Goal: Information Seeking & Learning: Compare options

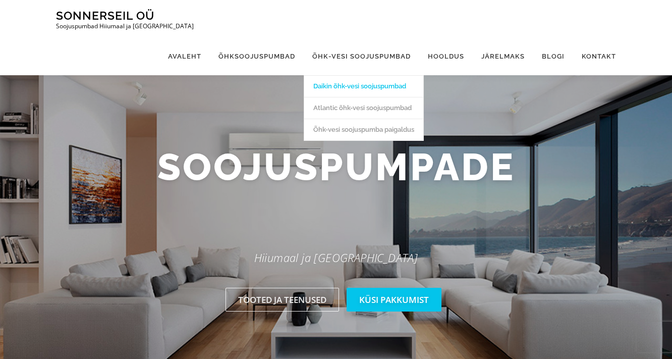
click at [368, 75] on link "Daikin õhk-vesi soojuspumbad" at bounding box center [363, 86] width 119 height 22
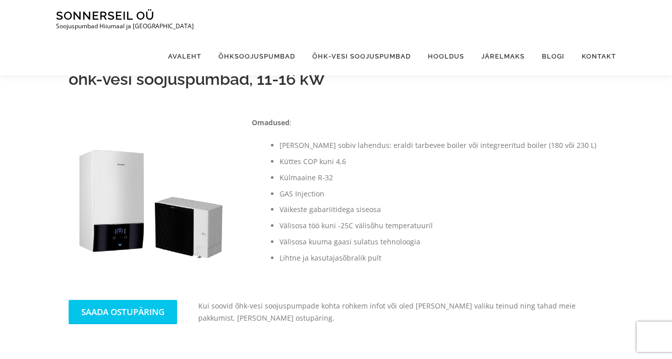
scroll to position [290, 0]
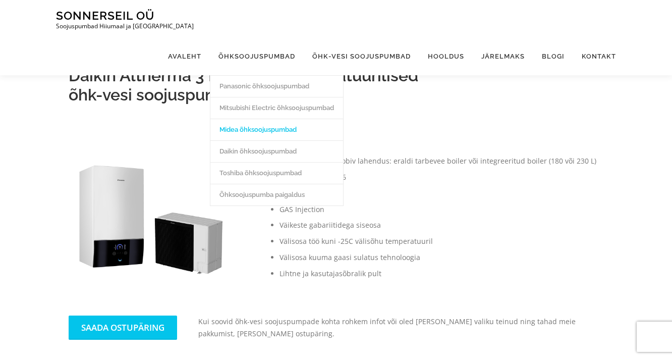
click at [275, 119] on link "Midea õhksoojuspumbad" at bounding box center [276, 130] width 133 height 22
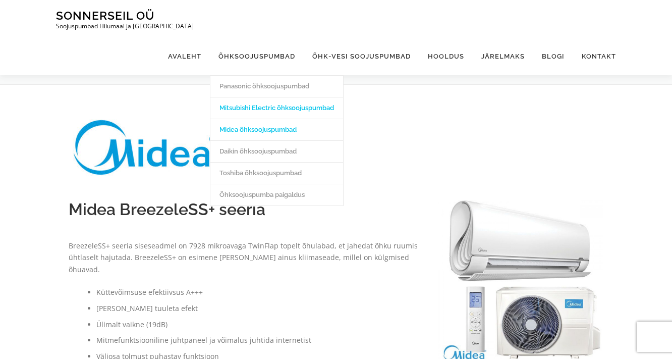
click at [268, 97] on link "Mitsubishi Electric õhksoojuspumbad" at bounding box center [276, 108] width 133 height 22
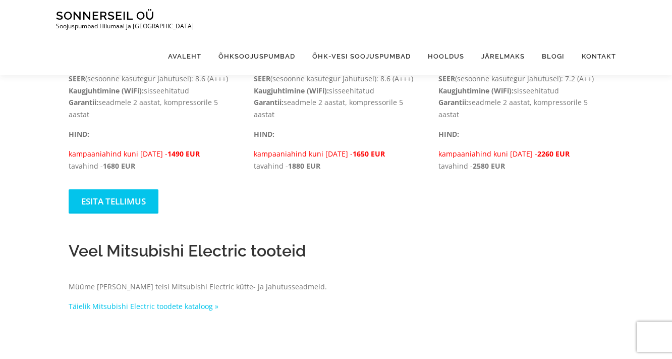
scroll to position [929, 0]
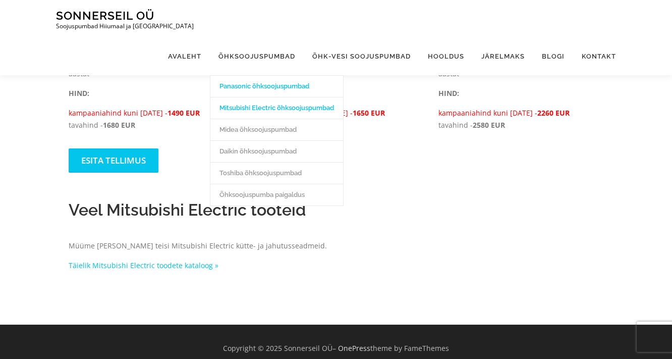
click at [272, 75] on link "Panasonic õhksoojuspumbad" at bounding box center [276, 86] width 133 height 22
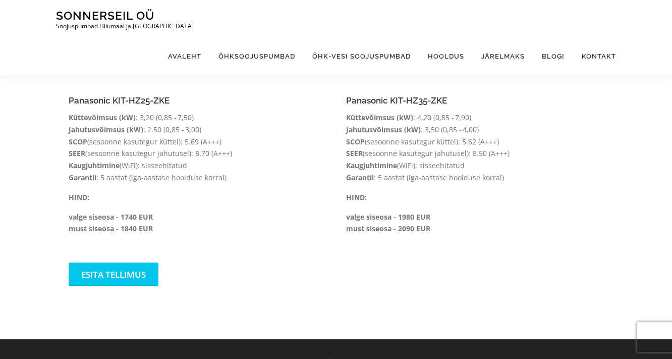
scroll to position [688, 0]
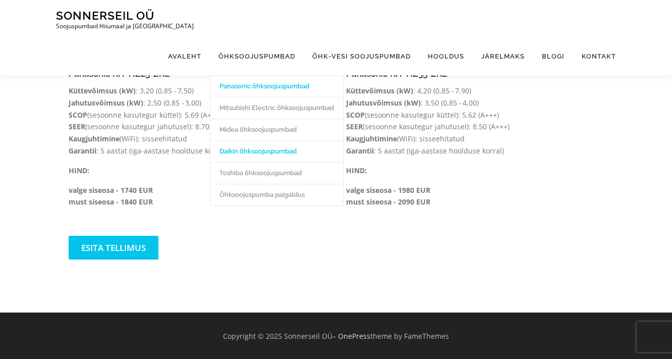
click at [267, 140] on link "Daikin õhksoojuspumbad" at bounding box center [276, 151] width 133 height 22
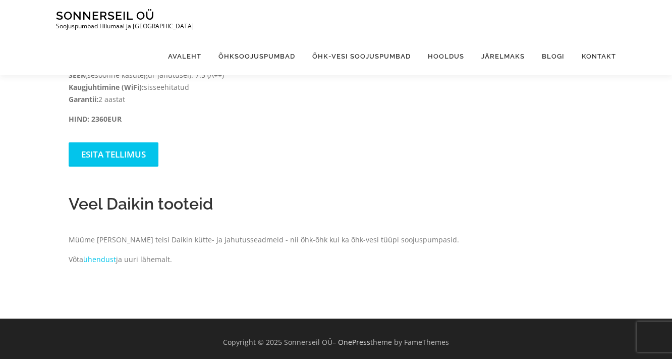
scroll to position [1088, 0]
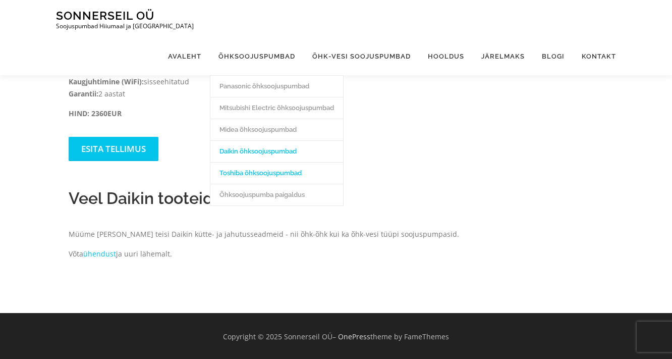
click at [274, 162] on link "Toshiba õhksoojuspumbad" at bounding box center [276, 173] width 133 height 22
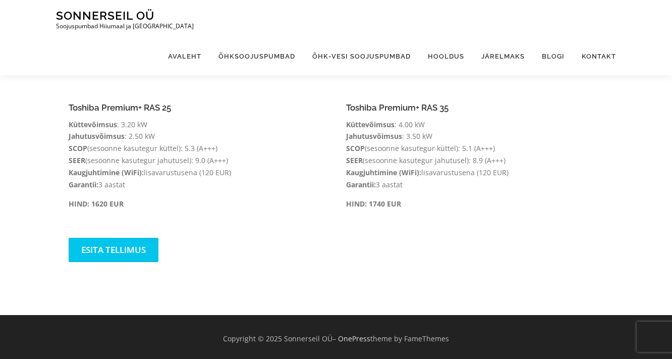
scroll to position [266, 0]
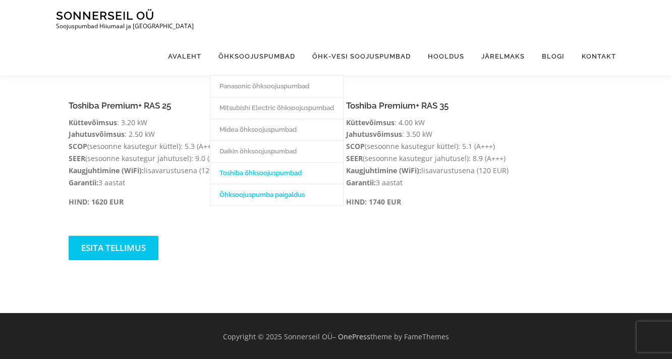
click at [268, 184] on link "Õhksoojuspumba paigaldus" at bounding box center [276, 195] width 133 height 22
click at [271, 119] on link "Midea õhksoojuspumbad" at bounding box center [276, 130] width 133 height 22
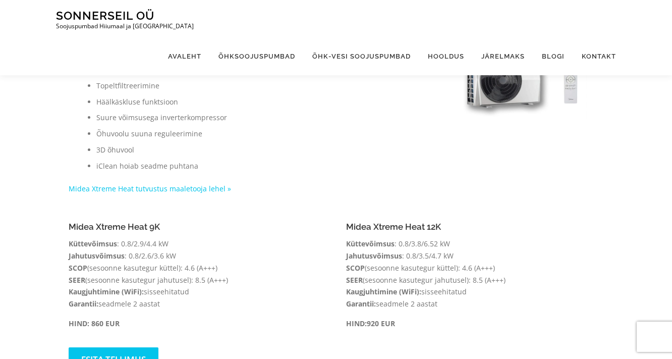
scroll to position [622, 0]
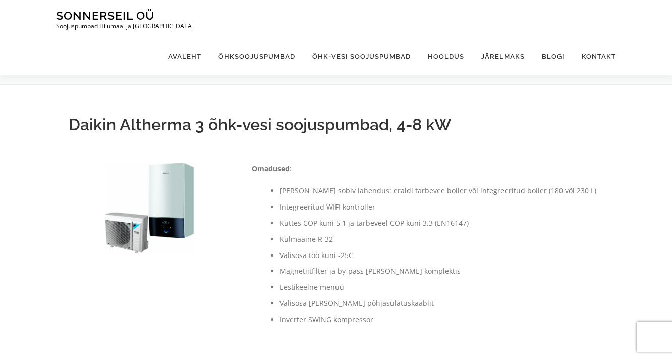
scroll to position [290, 0]
